Goal: Information Seeking & Learning: Learn about a topic

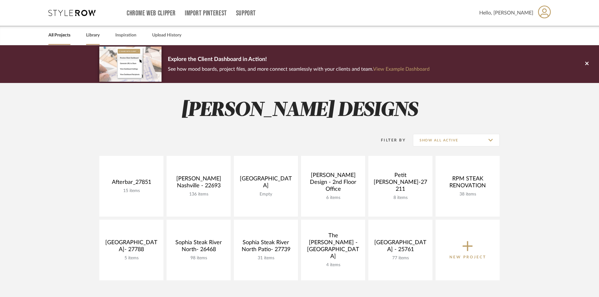
click at [92, 35] on link "Library" at bounding box center [93, 35] width 14 height 8
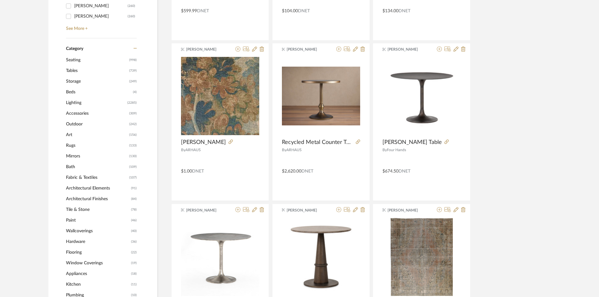
scroll to position [220, 0]
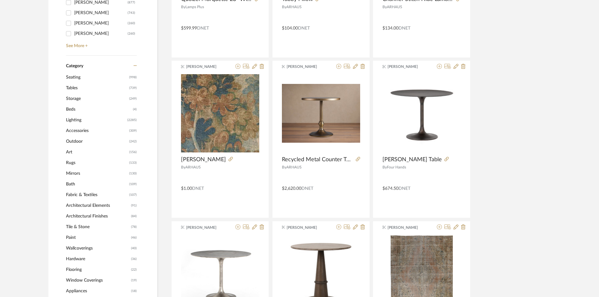
click at [72, 86] on span "Tables" at bounding box center [97, 88] width 62 height 11
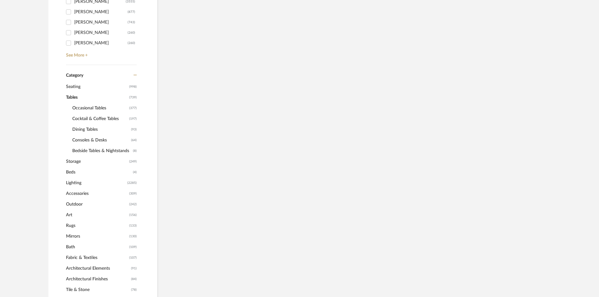
scroll to position [229, 0]
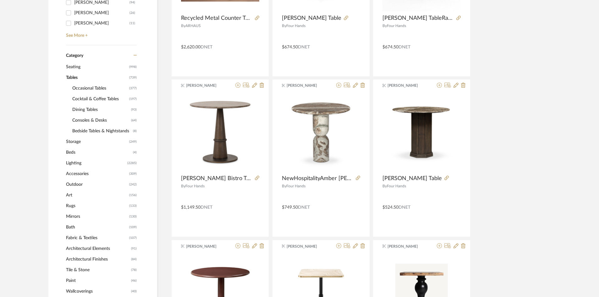
click at [86, 110] on span "Dining Tables" at bounding box center [100, 109] width 57 height 11
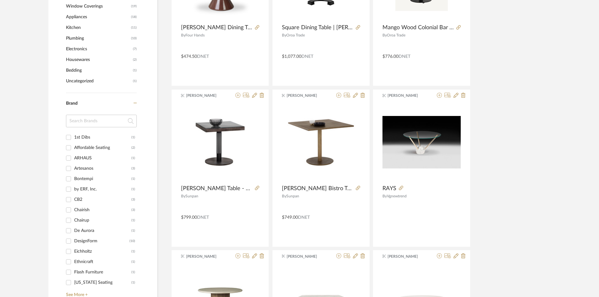
scroll to position [544, 0]
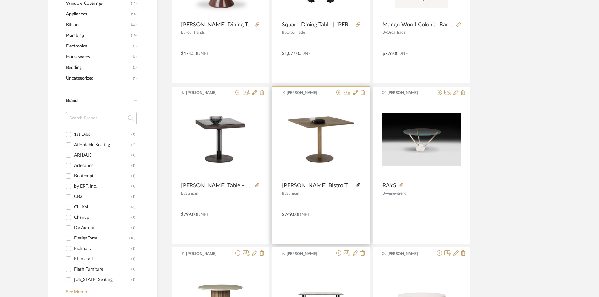
click at [356, 184] on icon at bounding box center [358, 185] width 4 height 4
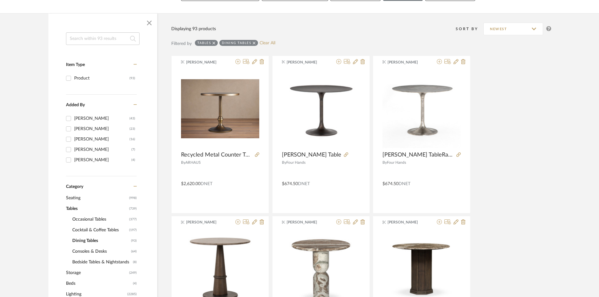
scroll to position [72, 0]
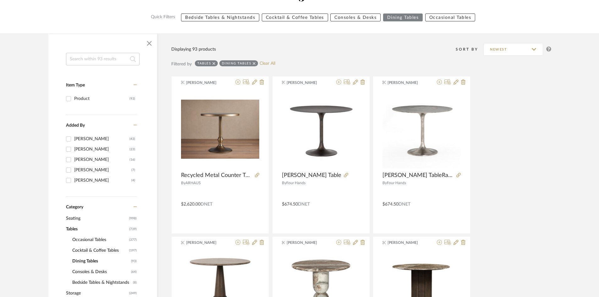
click at [71, 218] on span "Seating" at bounding box center [97, 218] width 62 height 11
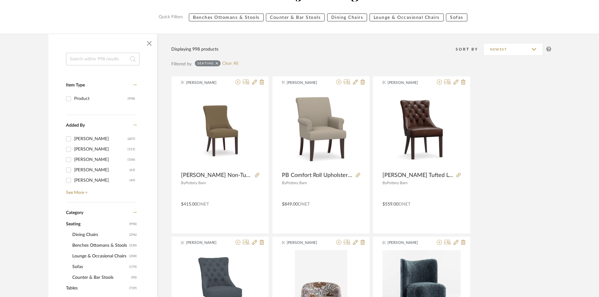
click at [90, 230] on span "Dining Chairs" at bounding box center [99, 234] width 55 height 11
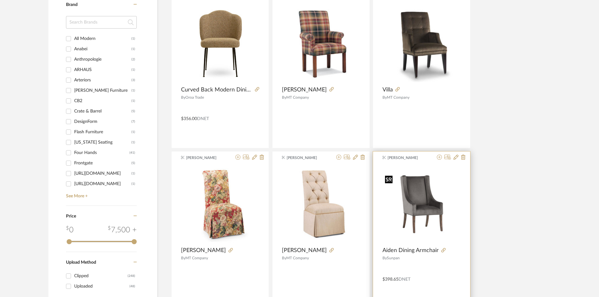
scroll to position [638, 0]
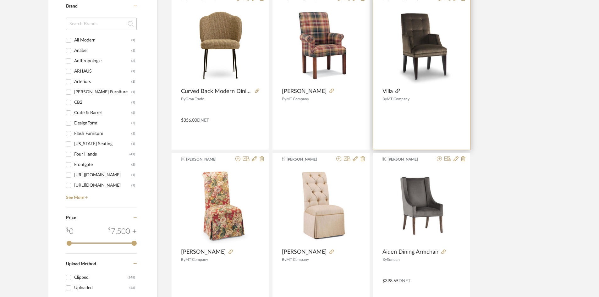
click at [397, 90] on icon at bounding box center [397, 91] width 4 height 4
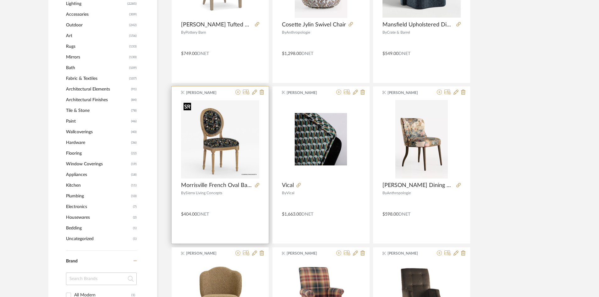
scroll to position [104, 0]
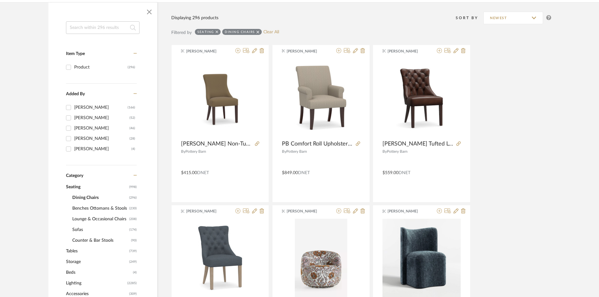
click at [75, 250] on span "Tables" at bounding box center [97, 251] width 62 height 11
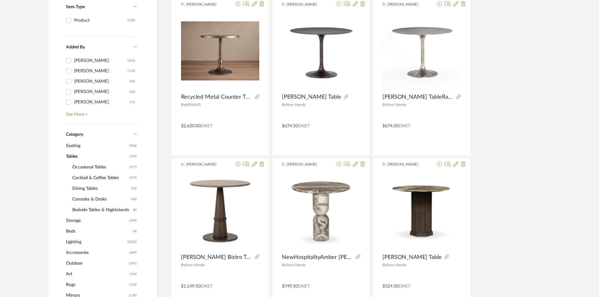
scroll to position [167, 0]
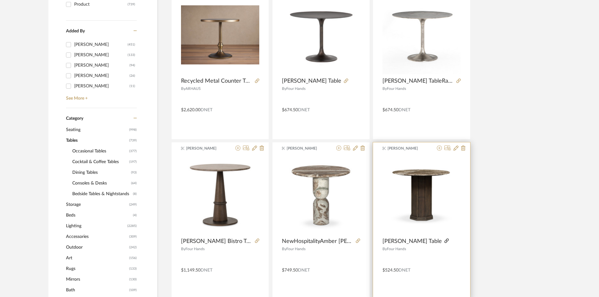
click at [444, 240] on icon at bounding box center [446, 241] width 4 height 4
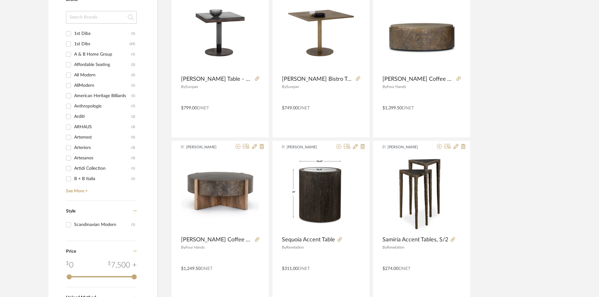
scroll to position [669, 0]
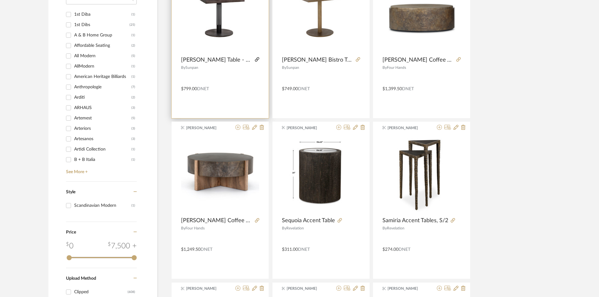
click at [255, 61] on icon at bounding box center [257, 59] width 4 height 4
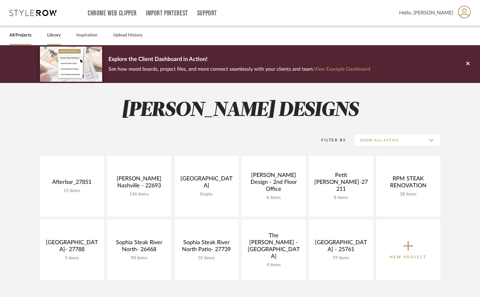
click at [49, 34] on link "Library" at bounding box center [54, 35] width 14 height 8
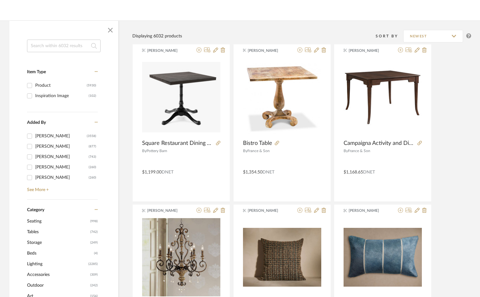
scroll to position [94, 0]
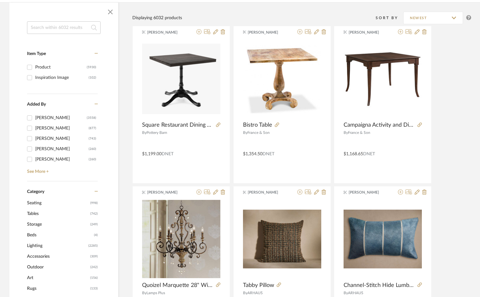
click at [34, 215] on span "Tables" at bounding box center [58, 213] width 62 height 11
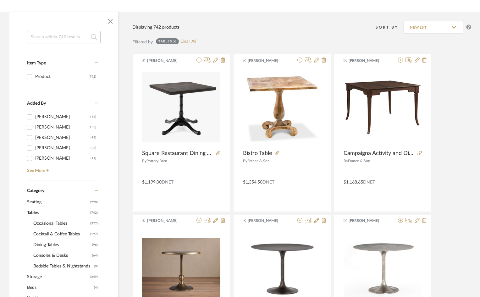
click at [38, 202] on span "Seating" at bounding box center [58, 202] width 62 height 11
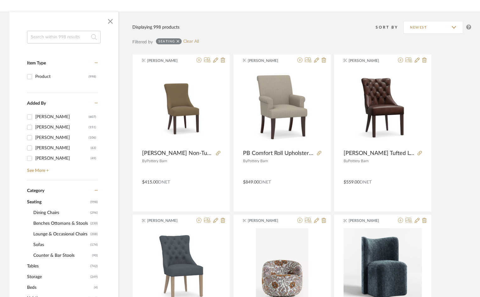
click at [50, 213] on span "Dining Chairs" at bounding box center [60, 212] width 55 height 11
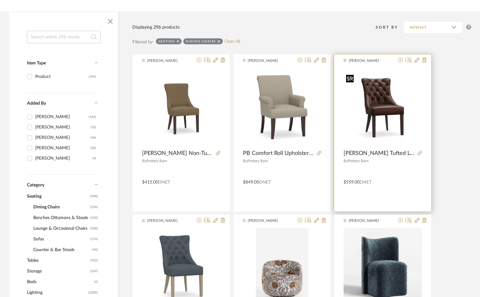
click at [0, 0] on img at bounding box center [0, 0] width 0 height 0
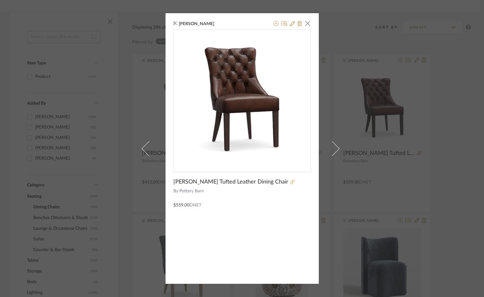
click at [290, 181] on icon at bounding box center [292, 182] width 4 height 4
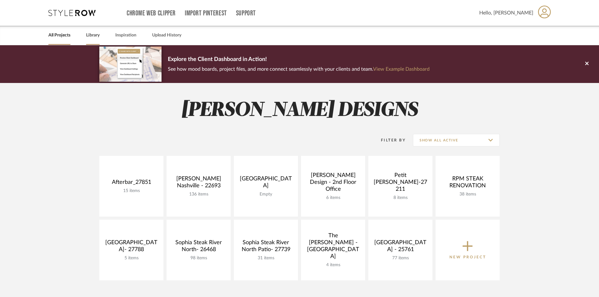
click at [96, 35] on link "Library" at bounding box center [93, 35] width 14 height 8
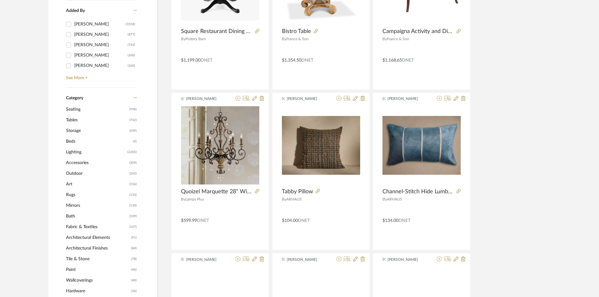
scroll to position [189, 0]
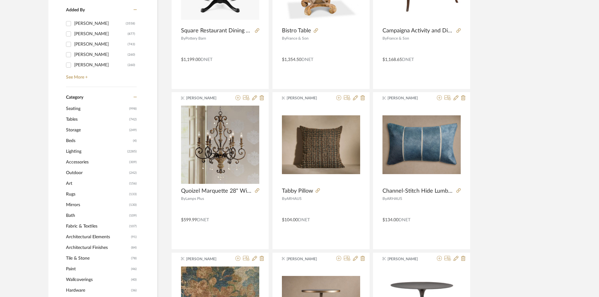
click at [73, 118] on span "Tables" at bounding box center [97, 119] width 62 height 11
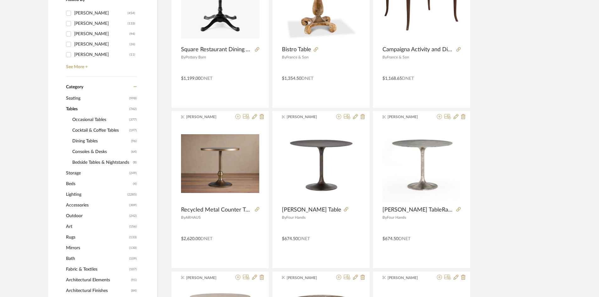
scroll to position [188, 0]
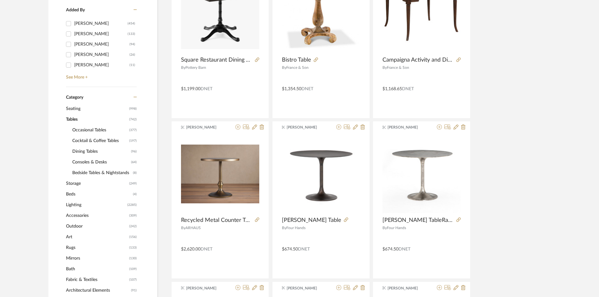
click at [87, 151] on span "Dining Tables" at bounding box center [100, 151] width 57 height 11
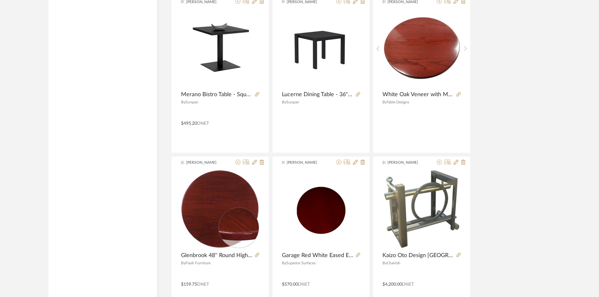
scroll to position [1844, 0]
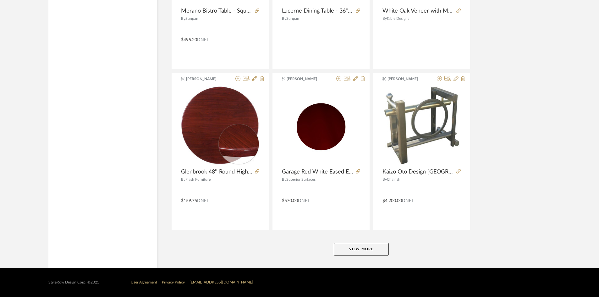
click at [366, 250] on button "View More" at bounding box center [361, 249] width 55 height 13
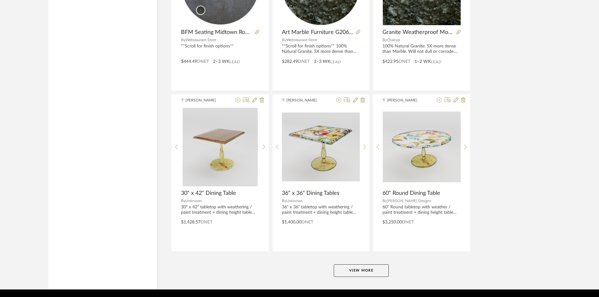
scroll to position [3761, 0]
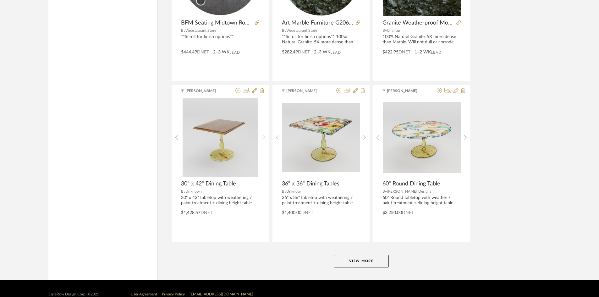
click at [356, 259] on button "View More" at bounding box center [361, 261] width 55 height 13
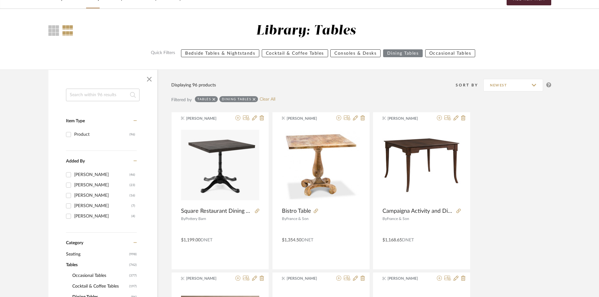
scroll to position [126, 0]
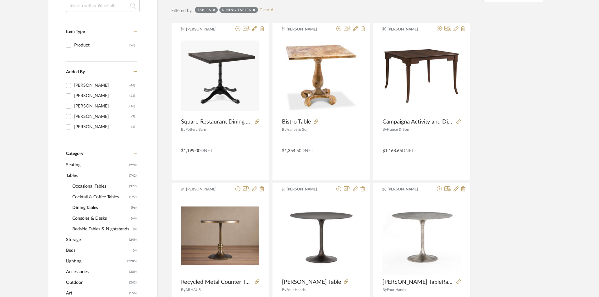
click at [83, 260] on span "Lighting" at bounding box center [96, 261] width 60 height 11
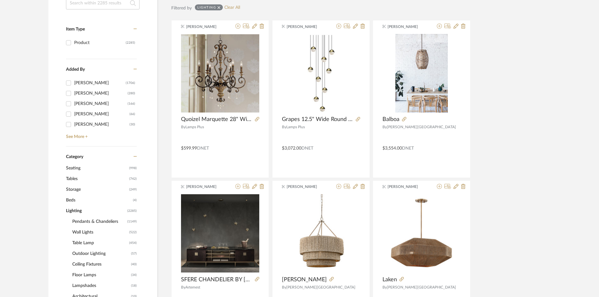
scroll to position [94, 0]
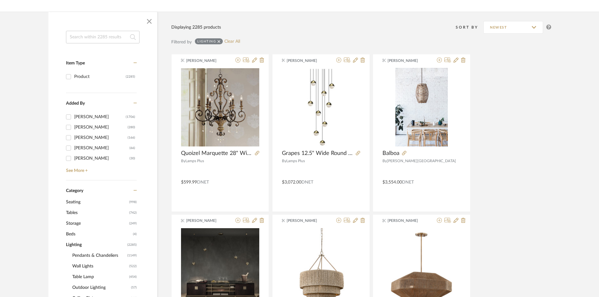
click at [73, 204] on span "Seating" at bounding box center [97, 202] width 62 height 11
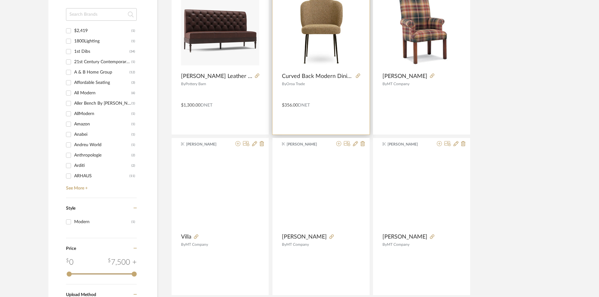
scroll to position [660, 0]
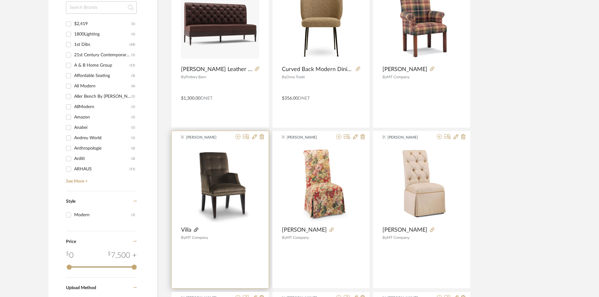
click at [196, 228] on icon at bounding box center [196, 230] width 4 height 4
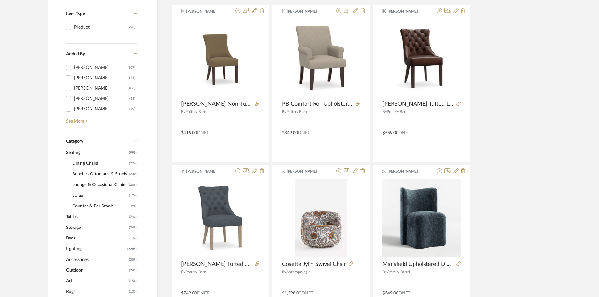
scroll to position [126, 0]
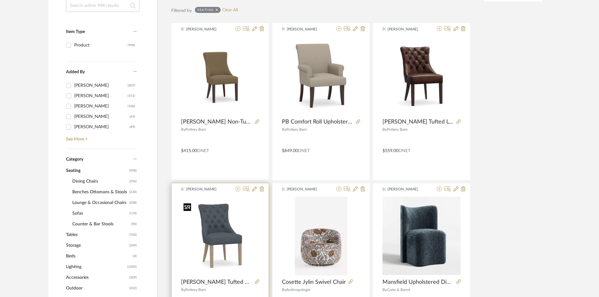
click at [0, 0] on img at bounding box center [0, 0] width 0 height 0
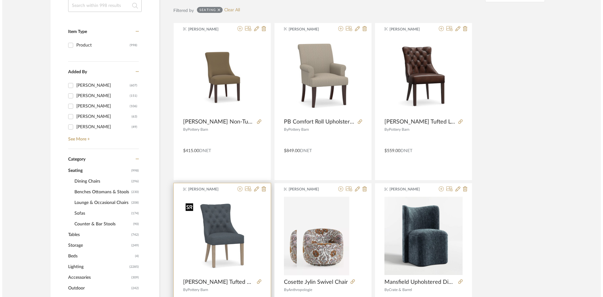
scroll to position [0, 0]
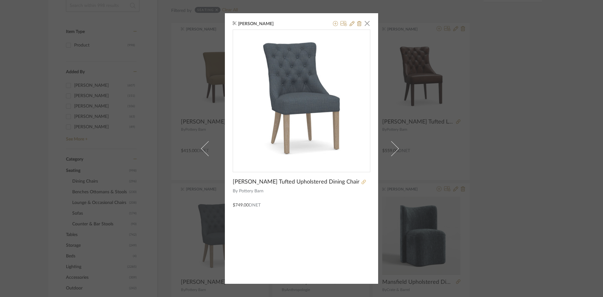
click at [362, 181] on icon at bounding box center [364, 182] width 4 height 4
